Goal: Information Seeking & Learning: Find contact information

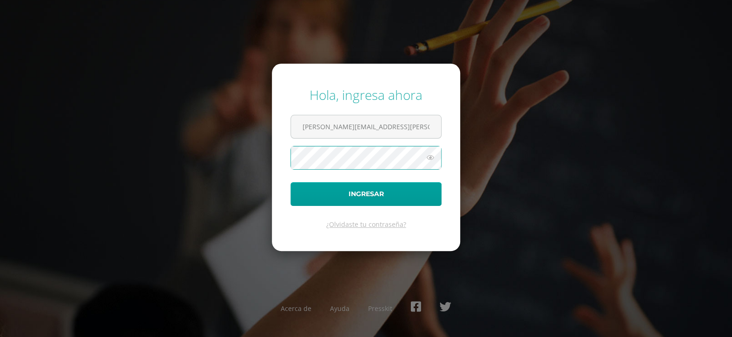
click at [290, 182] on button "Ingresar" at bounding box center [365, 194] width 151 height 24
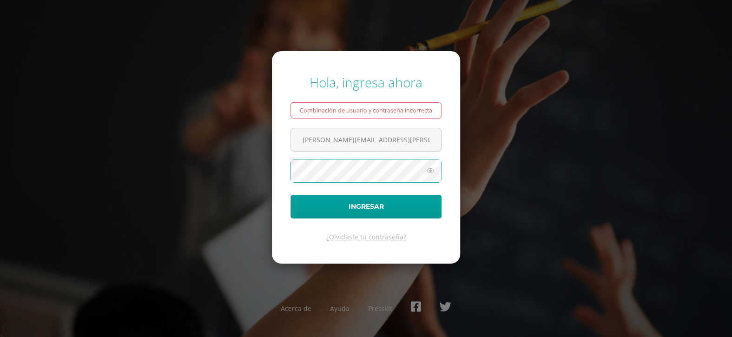
click at [290, 195] on button "Ingresar" at bounding box center [365, 207] width 151 height 24
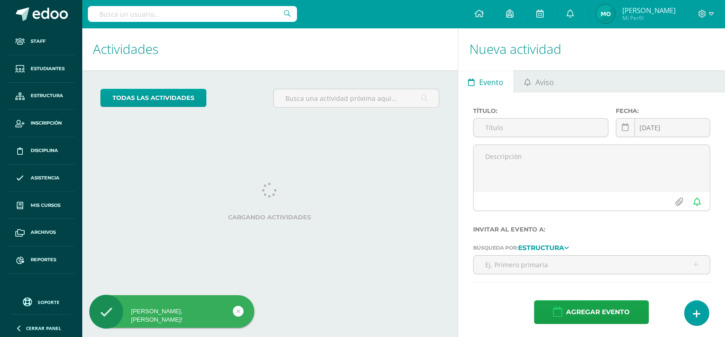
click at [129, 8] on input "text" at bounding box center [192, 14] width 209 height 16
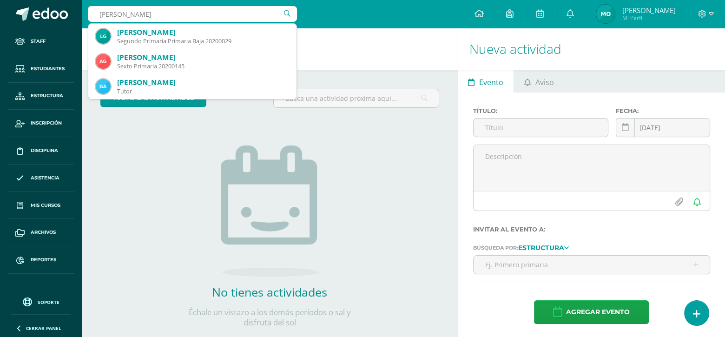
type input "garcía mendizabal"
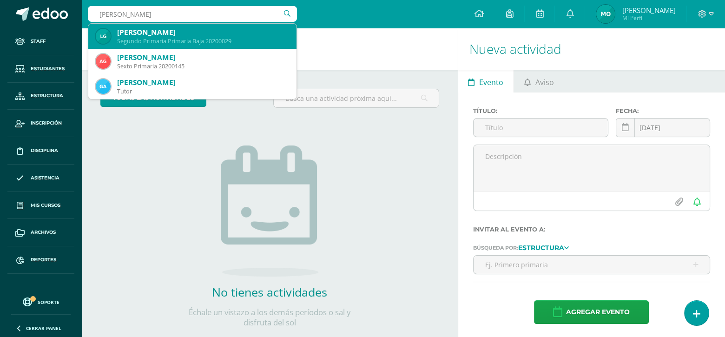
click at [139, 36] on div "Luna Sofía García Mendizabal" at bounding box center [203, 32] width 172 height 10
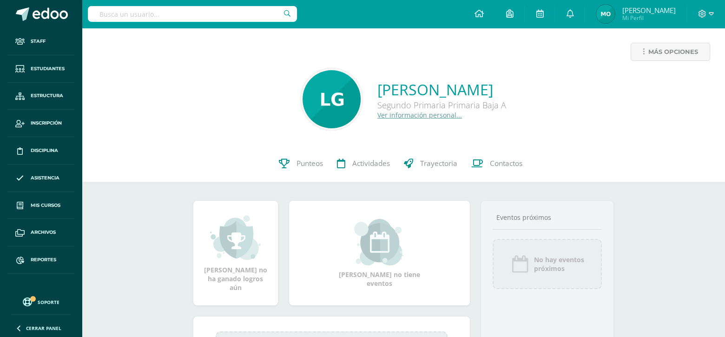
click at [377, 118] on link "Ver información personal..." at bounding box center [419, 115] width 85 height 9
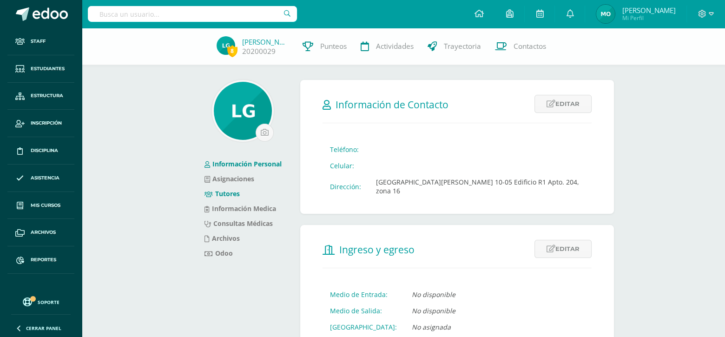
click at [229, 192] on link "Tutores" at bounding box center [221, 193] width 35 height 9
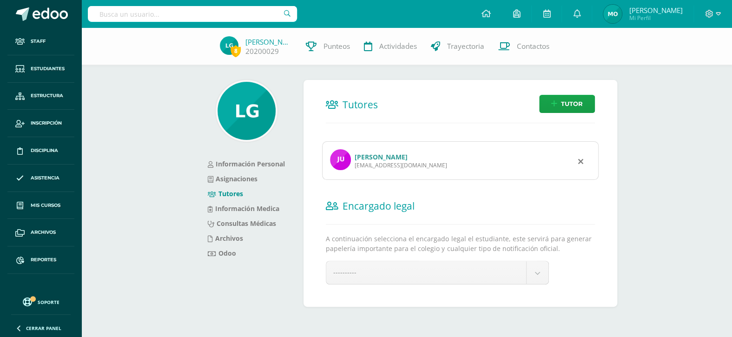
click at [383, 152] on link "Julio Gustavo García Piedrasanta" at bounding box center [381, 156] width 53 height 9
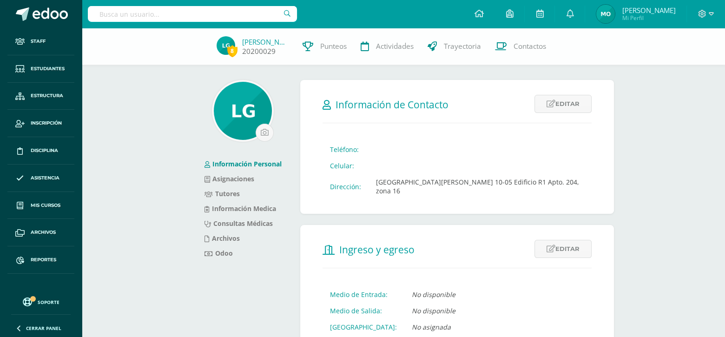
click at [267, 45] on link "[PERSON_NAME]" at bounding box center [265, 41] width 46 height 9
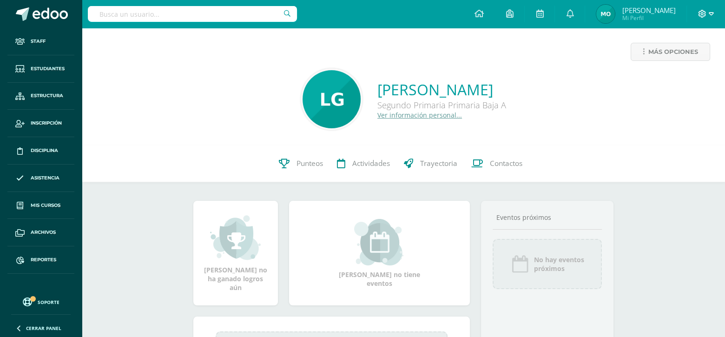
click at [709, 14] on icon at bounding box center [711, 14] width 5 height 8
click at [696, 62] on span "Cerrar sesión" at bounding box center [682, 63] width 42 height 9
